Goal: Task Accomplishment & Management: Manage account settings

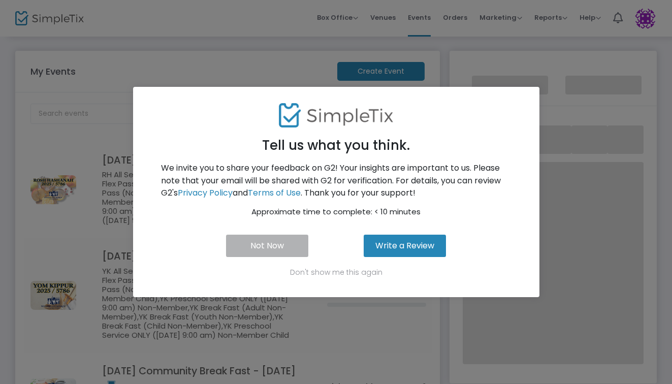
click at [268, 247] on button "Not Now" at bounding box center [267, 246] width 83 height 22
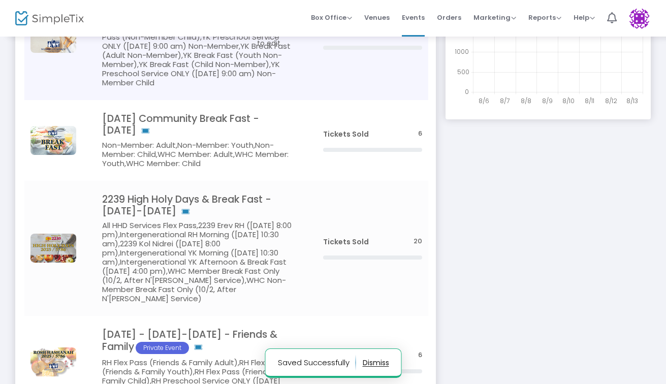
scroll to position [269, 0]
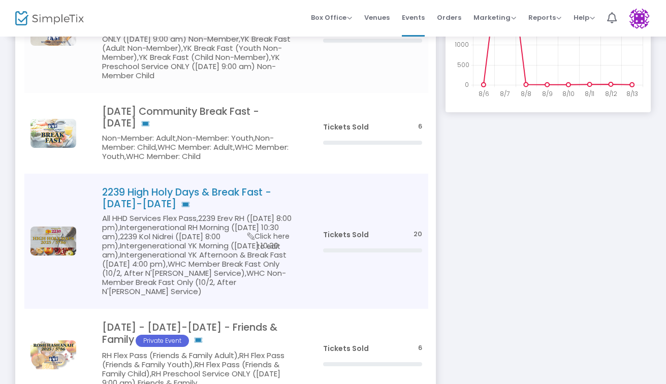
click at [233, 202] on h4 "2239 High Holy Days & Break Fast - September 22-October 2" at bounding box center [197, 198] width 190 height 24
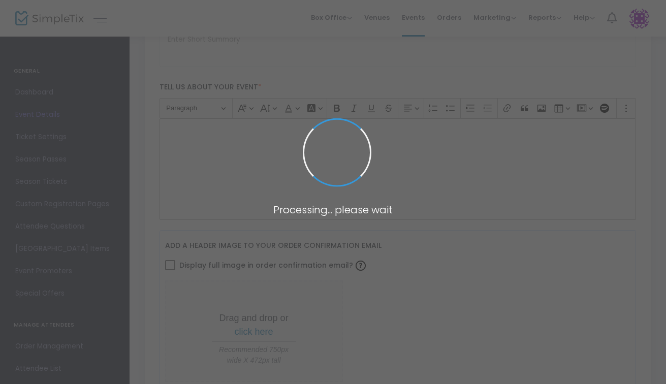
type input "2239 High Holy Days & Break Fast - September 22-October 2"
type textarea "For Young Professionals"
type input "Buy Tickets"
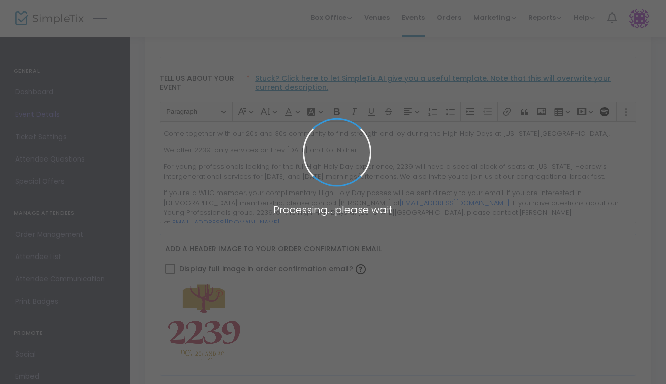
type input "High Holy Days"
type input "WHC Temple"
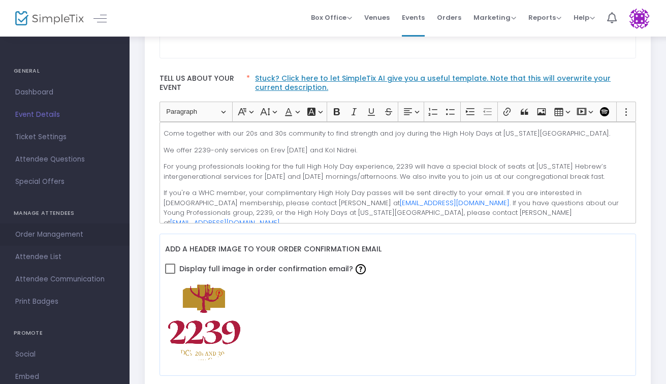
click at [75, 245] on link "Order Management" at bounding box center [64, 234] width 129 height 22
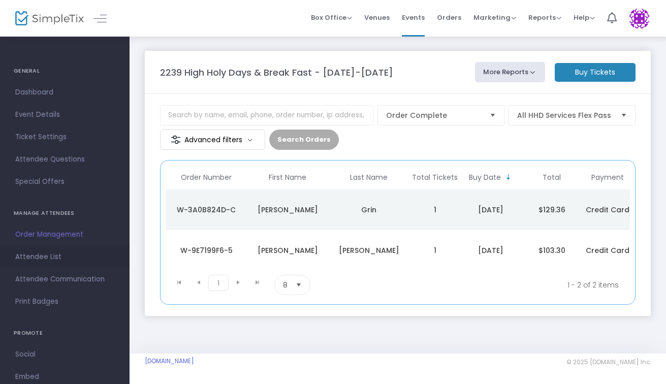
click at [69, 260] on span "Attendee List" at bounding box center [64, 256] width 99 height 13
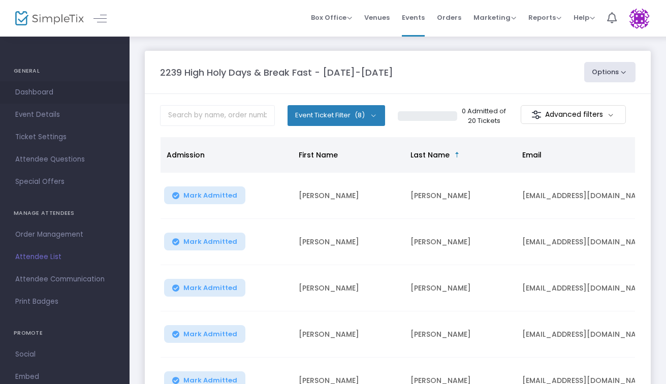
click at [41, 92] on span "Dashboard" at bounding box center [64, 92] width 99 height 13
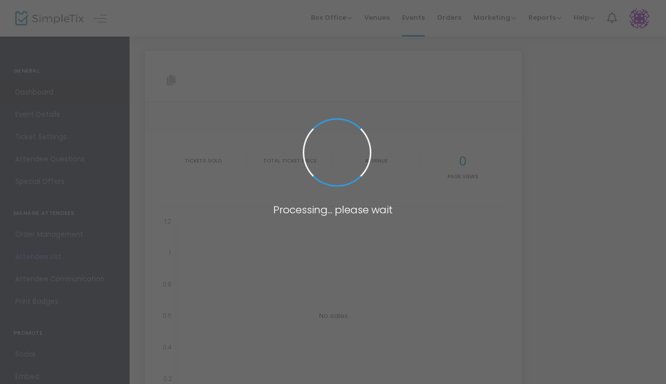
type input "https://www.simpletix.com/e/2239-high-holy-days-break-fast-september-2-tickets-…"
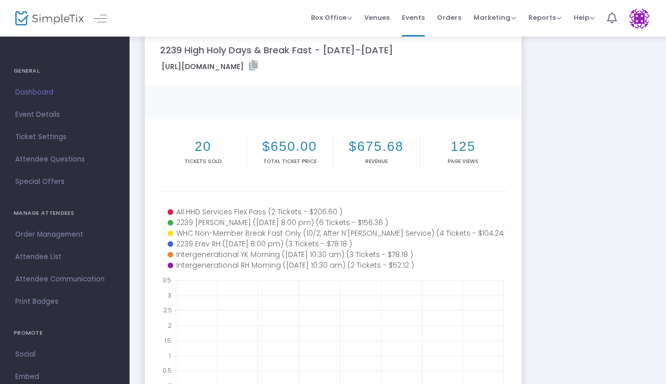
scroll to position [22, 0]
